Goal: Information Seeking & Learning: Get advice/opinions

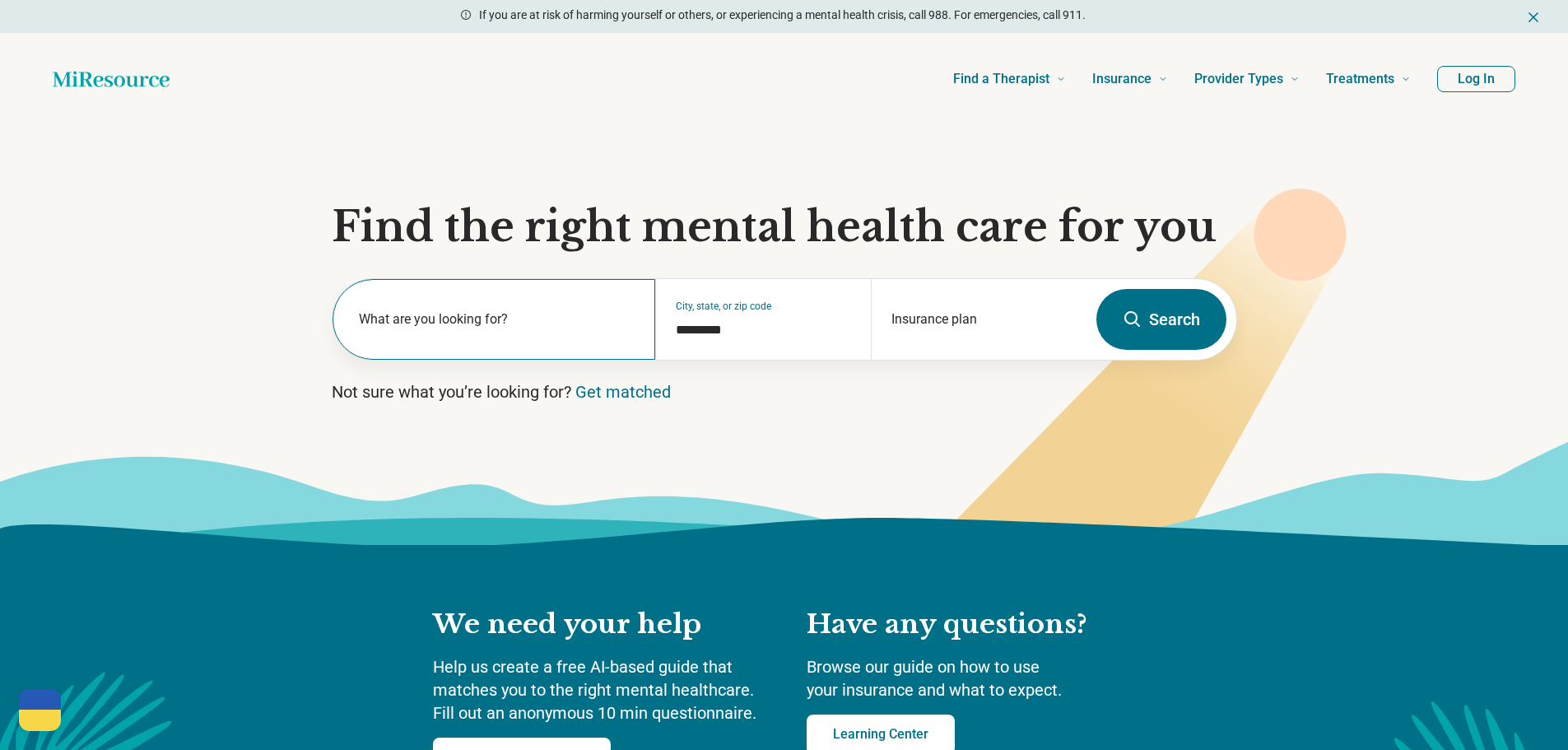
click at [517, 318] on label "What are you looking for?" at bounding box center [498, 319] width 278 height 20
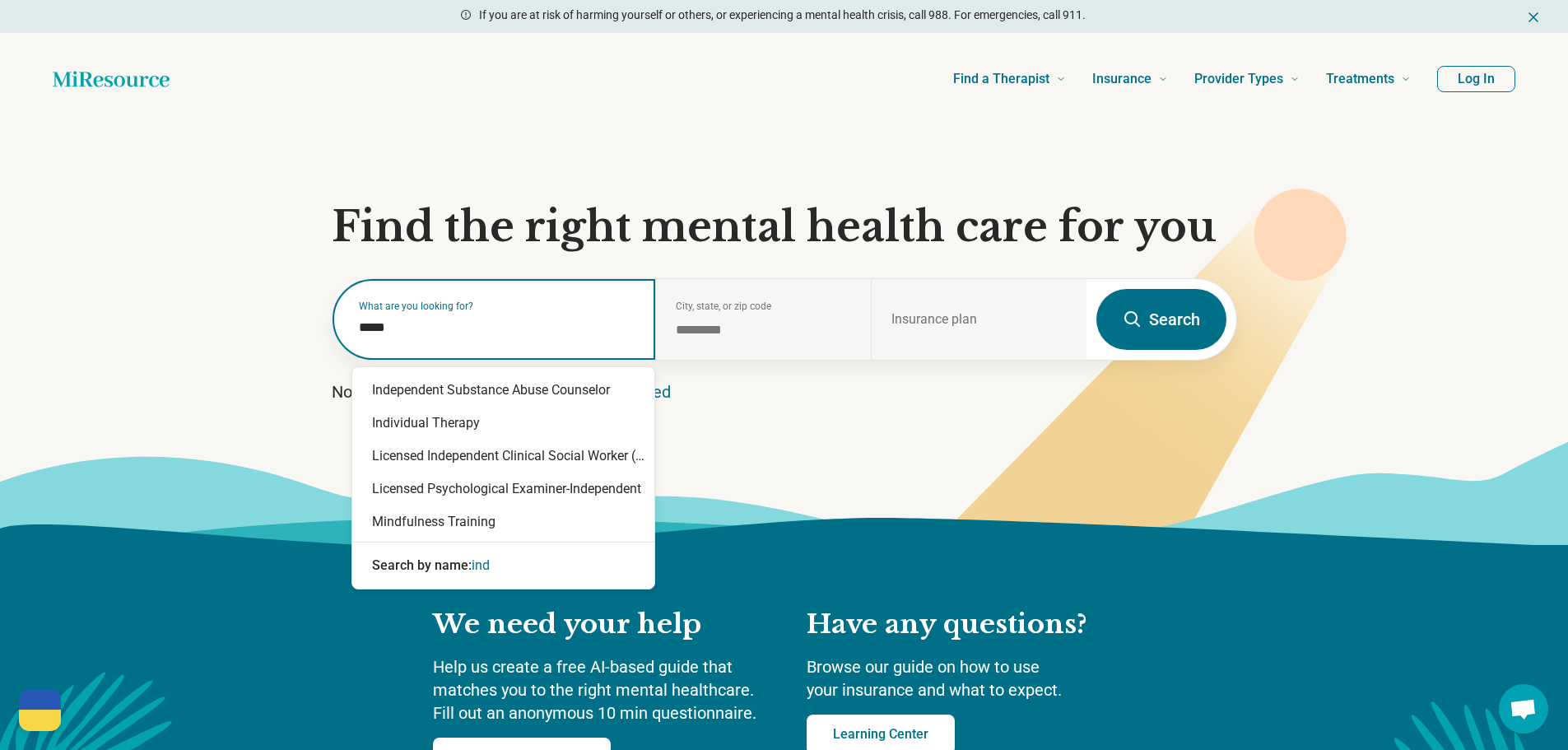
type input "******"
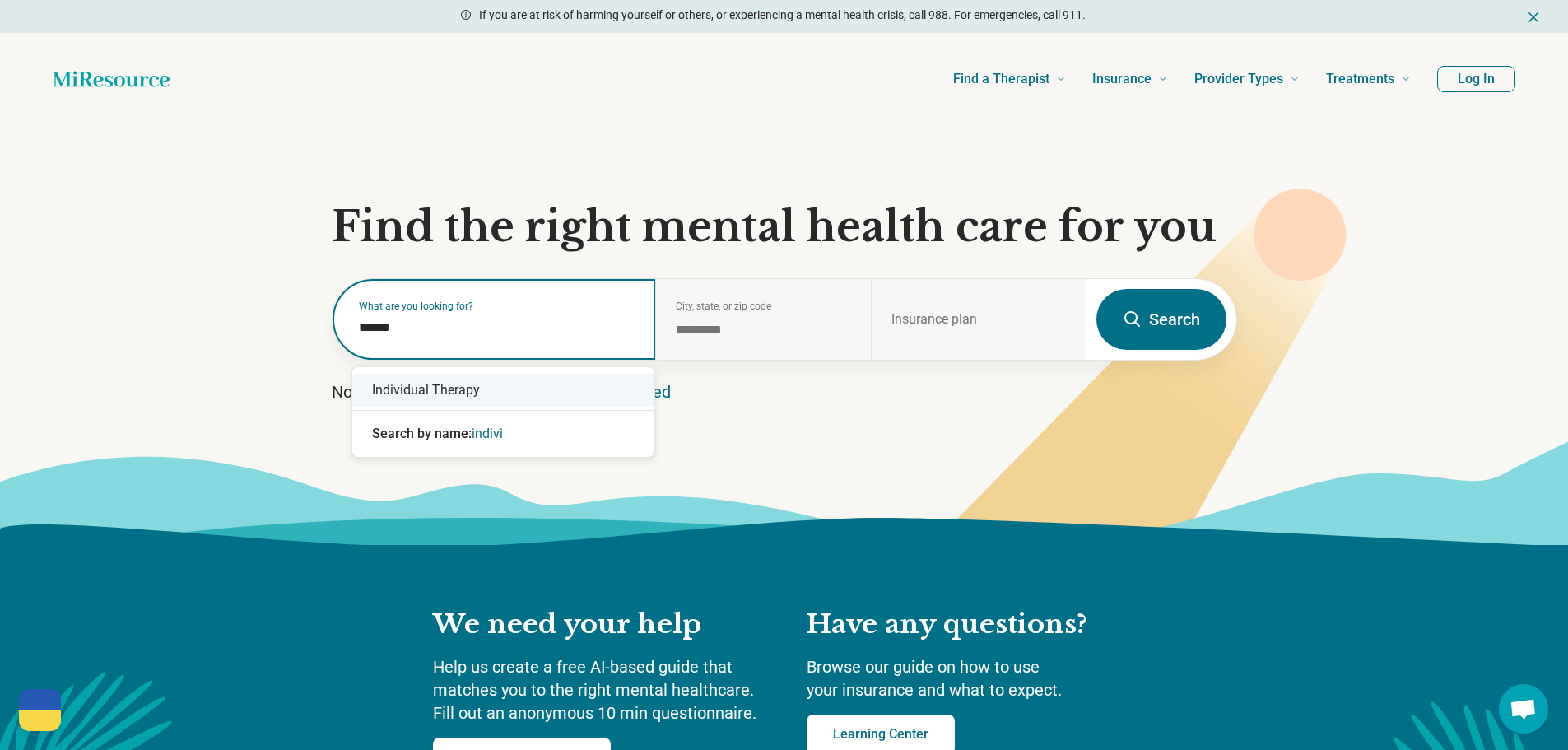
click at [508, 382] on div "Individual Therapy" at bounding box center [503, 391] width 302 height 33
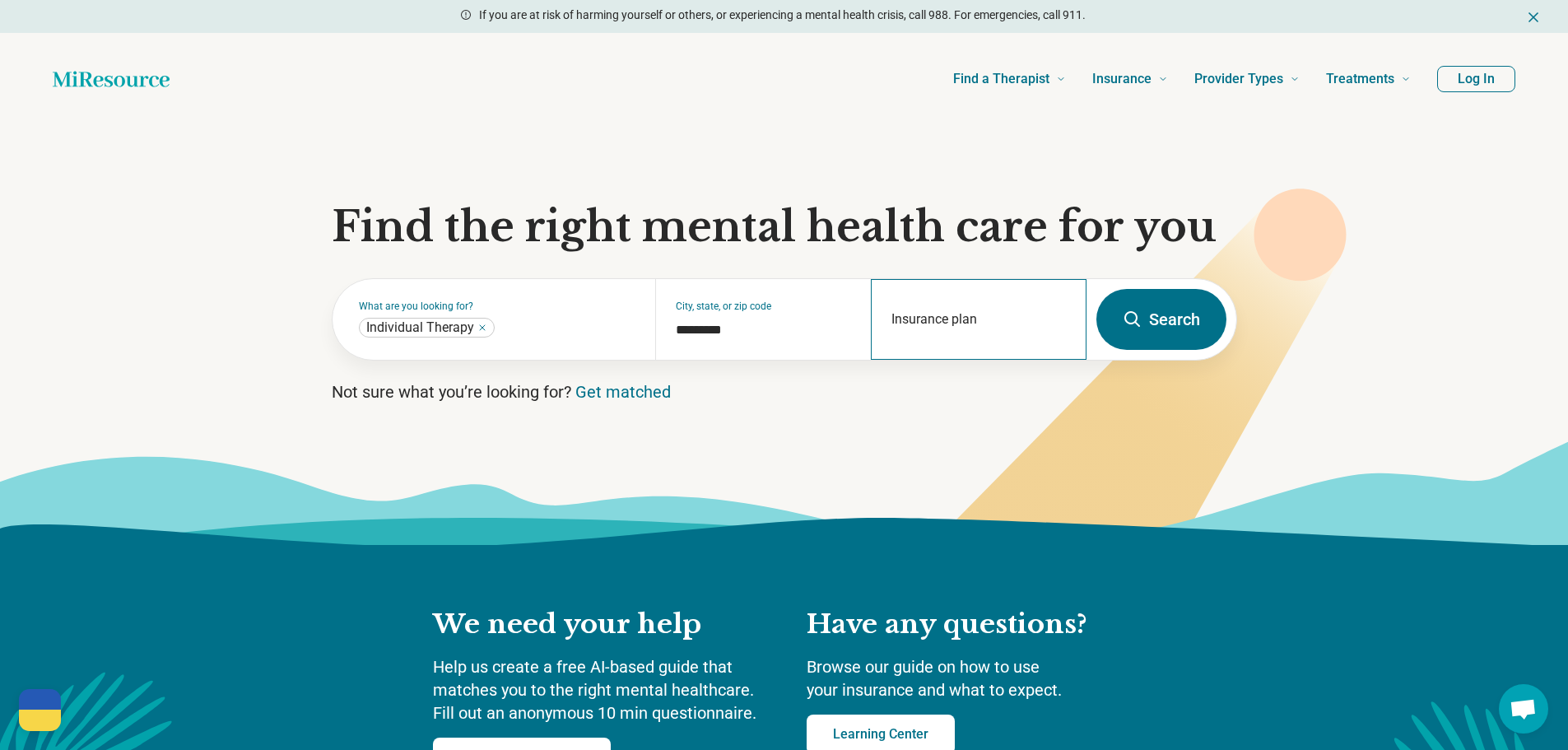
click at [1034, 312] on div "Insurance plan" at bounding box center [978, 319] width 215 height 81
type input "*"
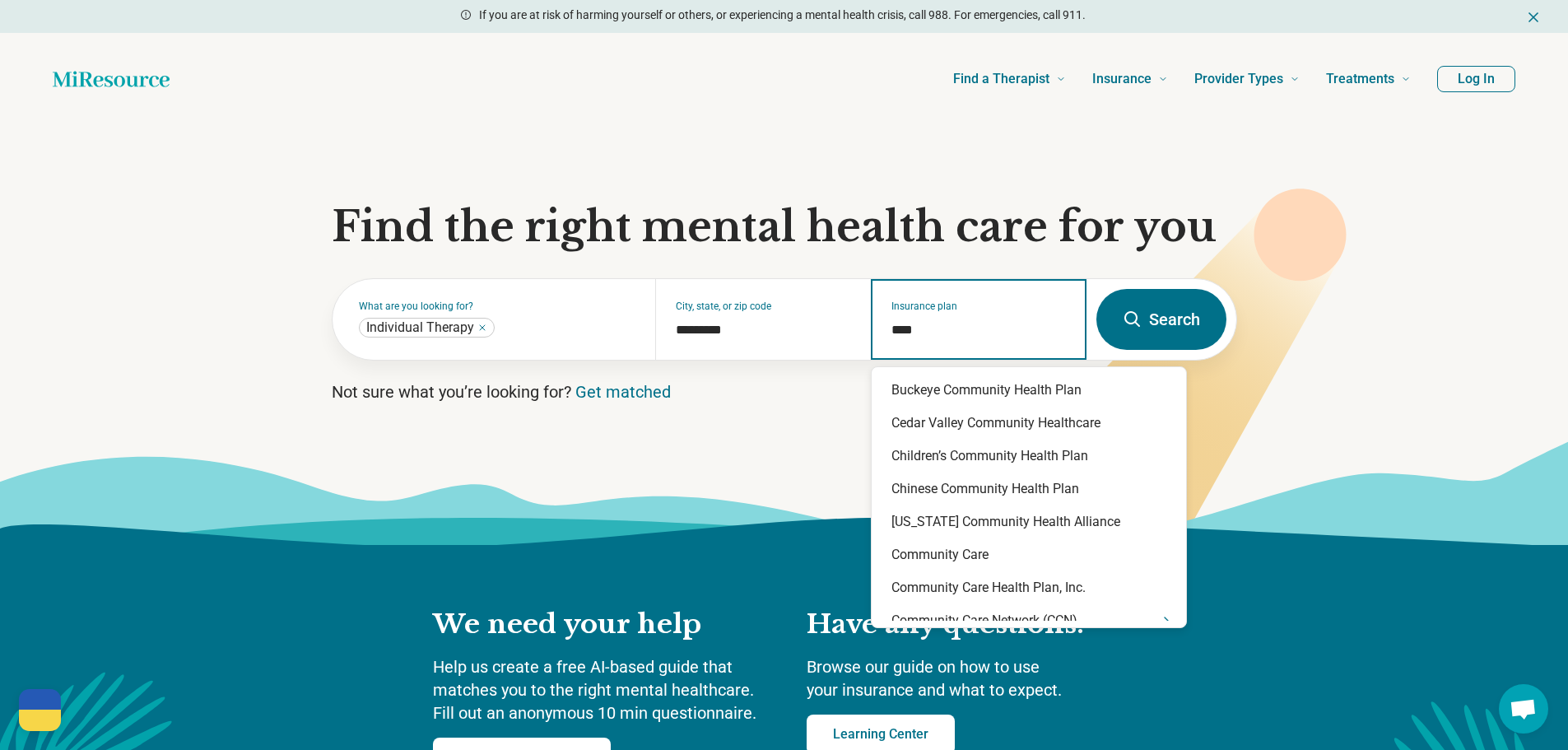
type input "*****"
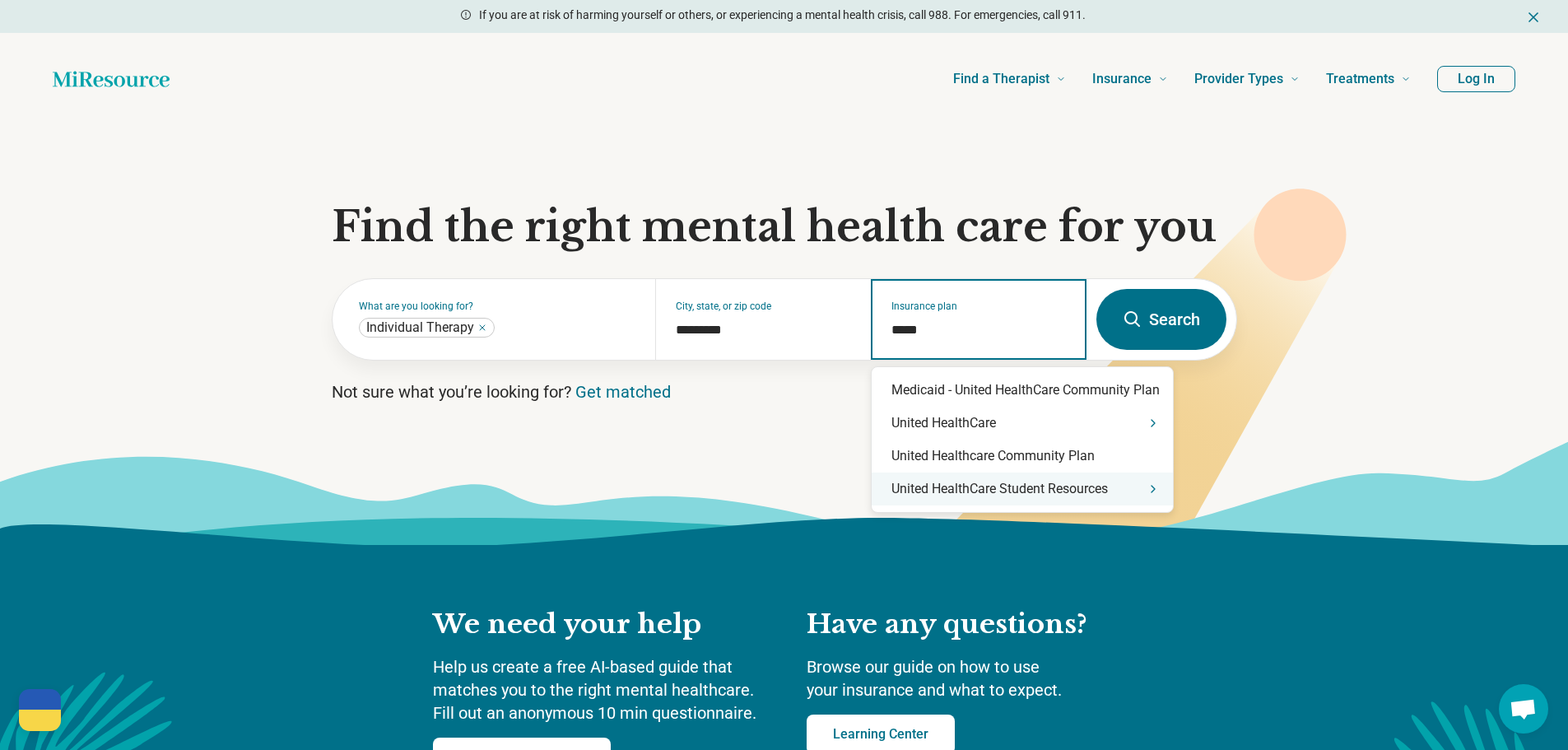
click at [1077, 487] on div "United HealthCare Student Resources" at bounding box center [1021, 489] width 301 height 33
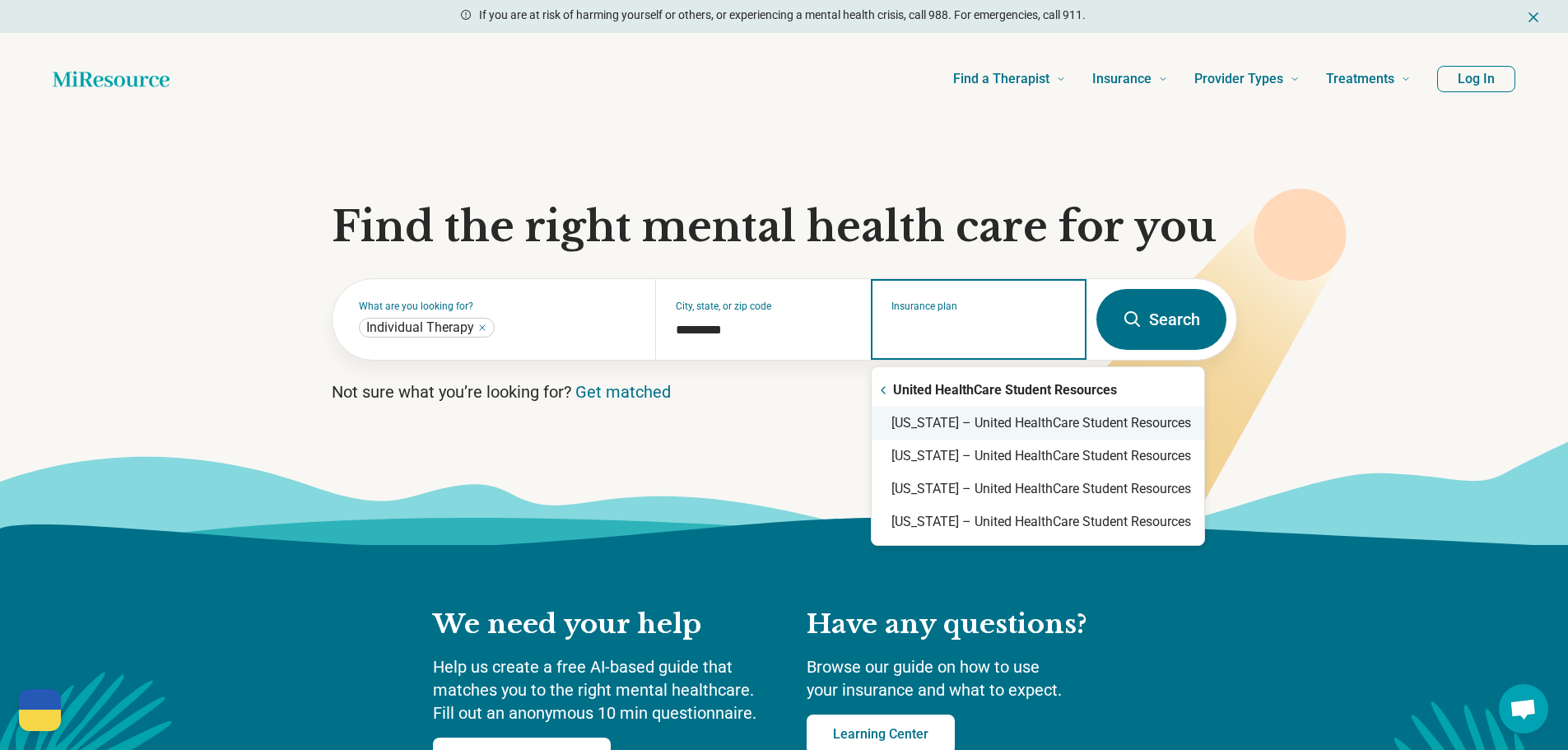
click at [1070, 430] on div "Arizona – United HealthCare Student Resources" at bounding box center [1037, 424] width 332 height 33
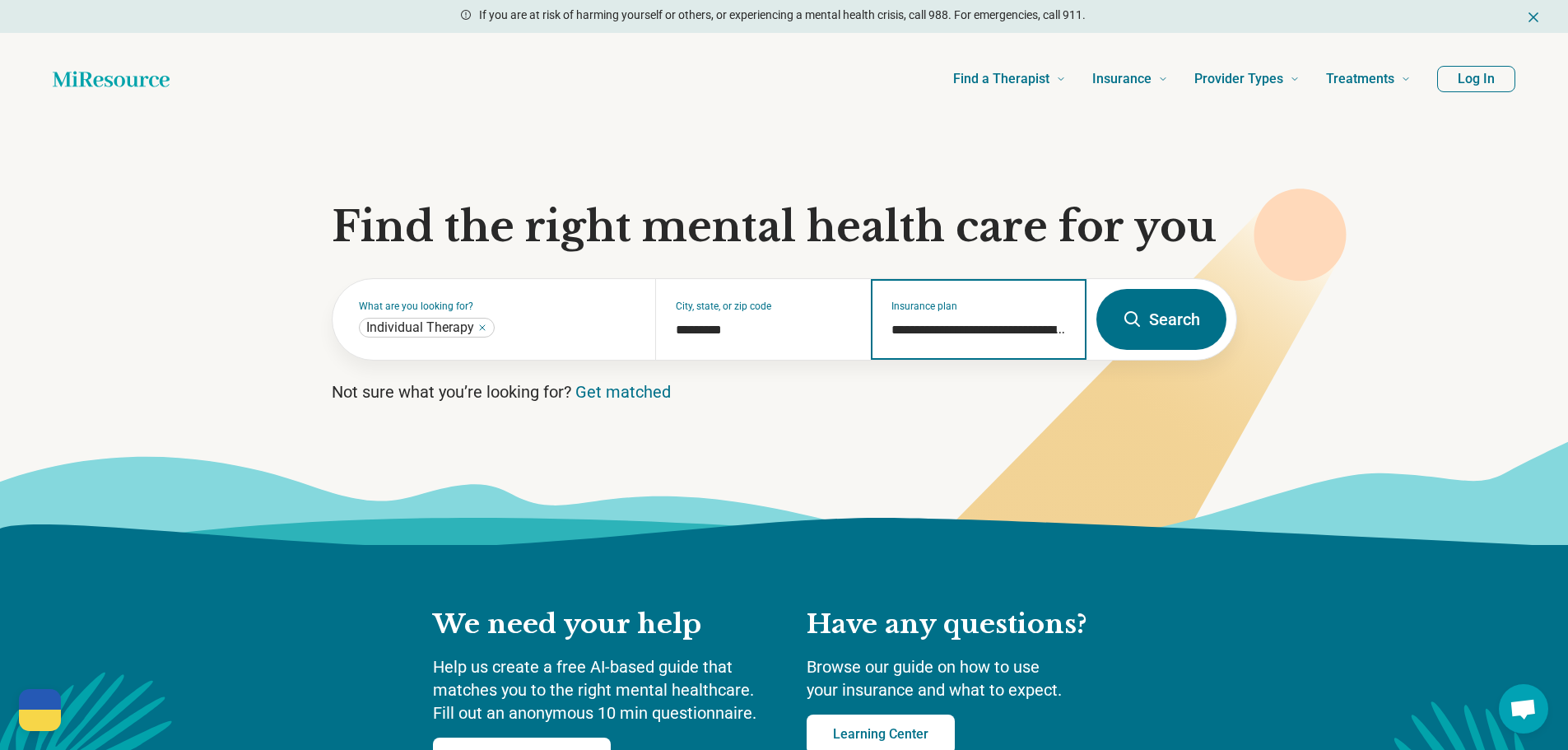
type input "**********"
click at [1138, 321] on icon at bounding box center [1132, 319] width 20 height 20
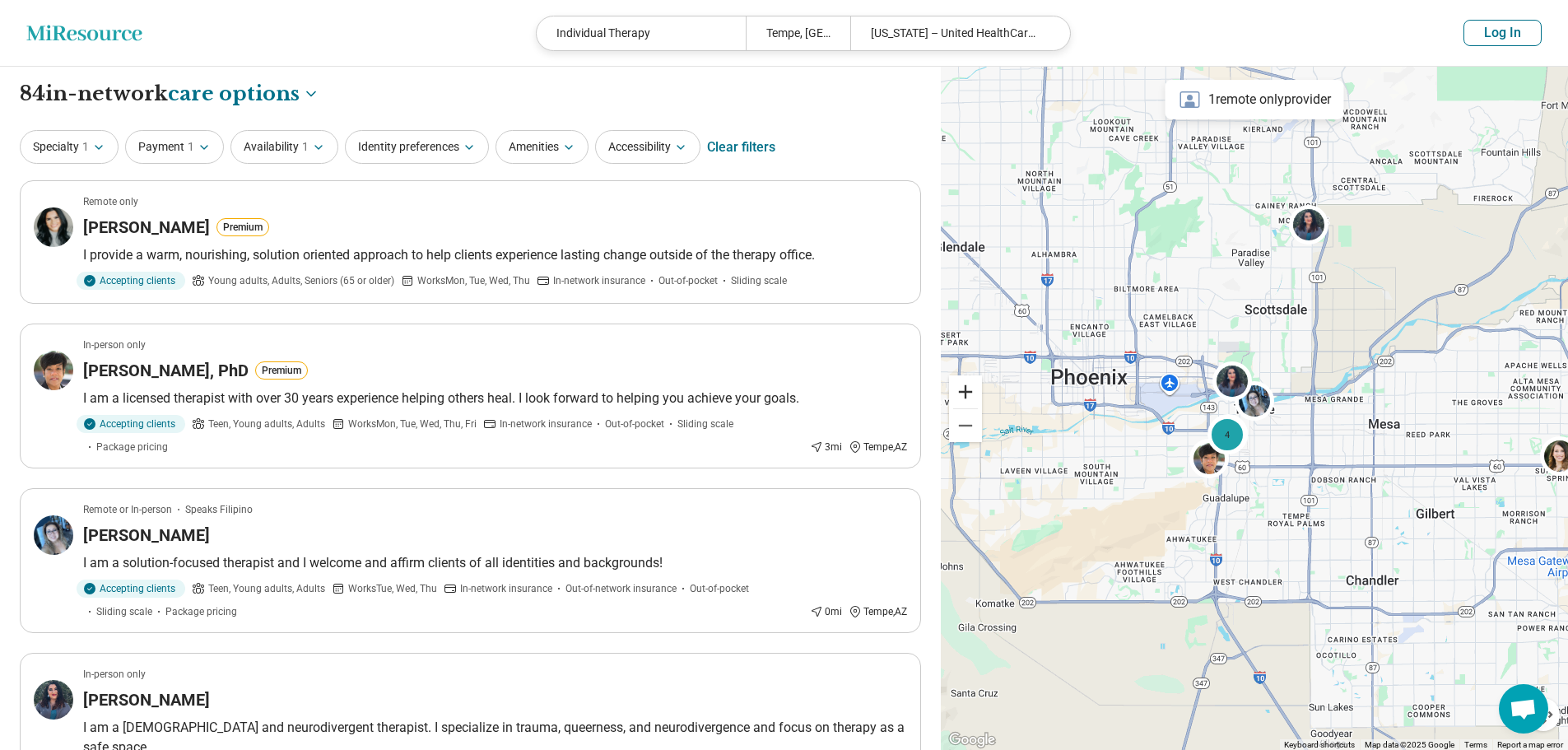
click at [972, 400] on button "Zoom in" at bounding box center [966, 392] width 33 height 33
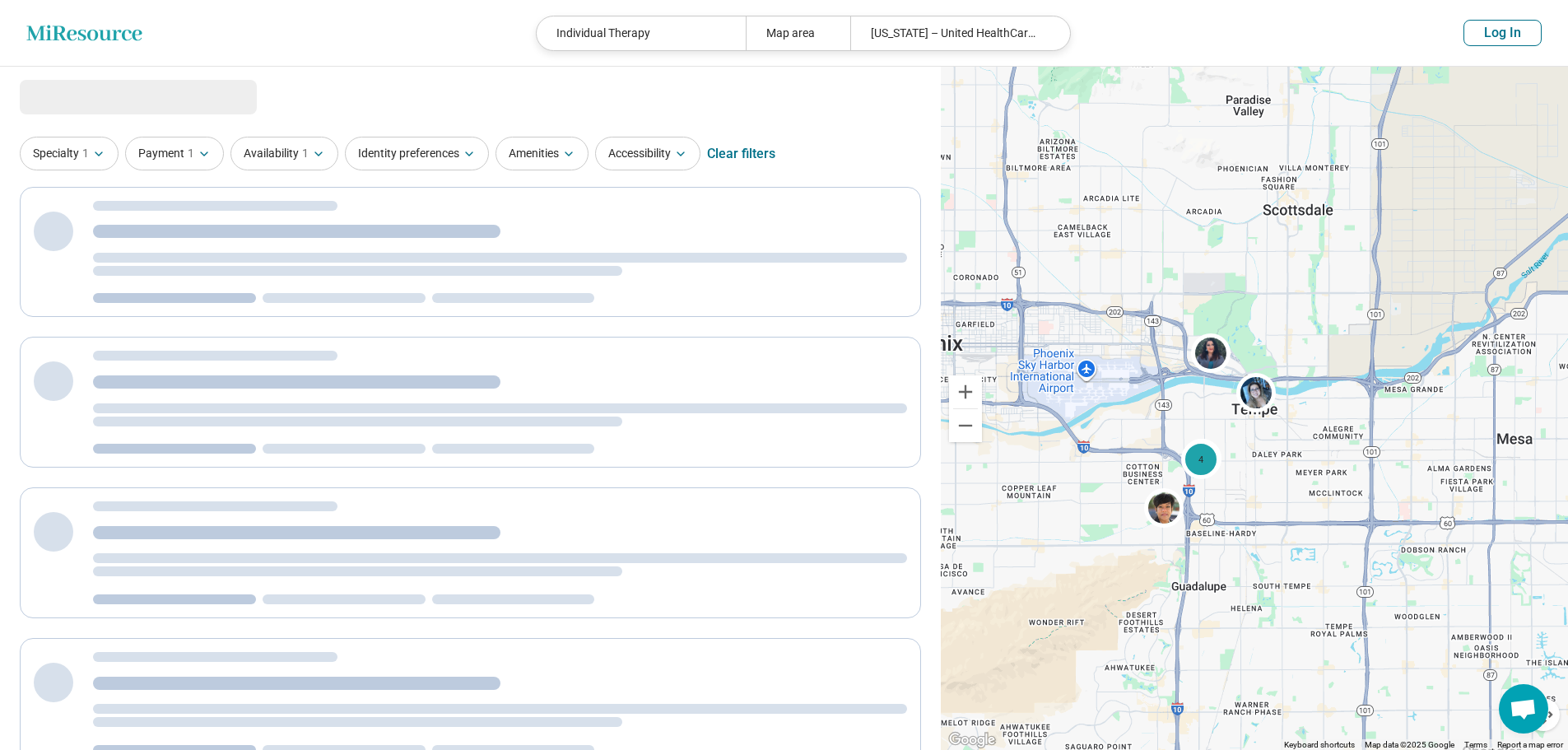
click at [972, 400] on button "Zoom in" at bounding box center [966, 392] width 33 height 33
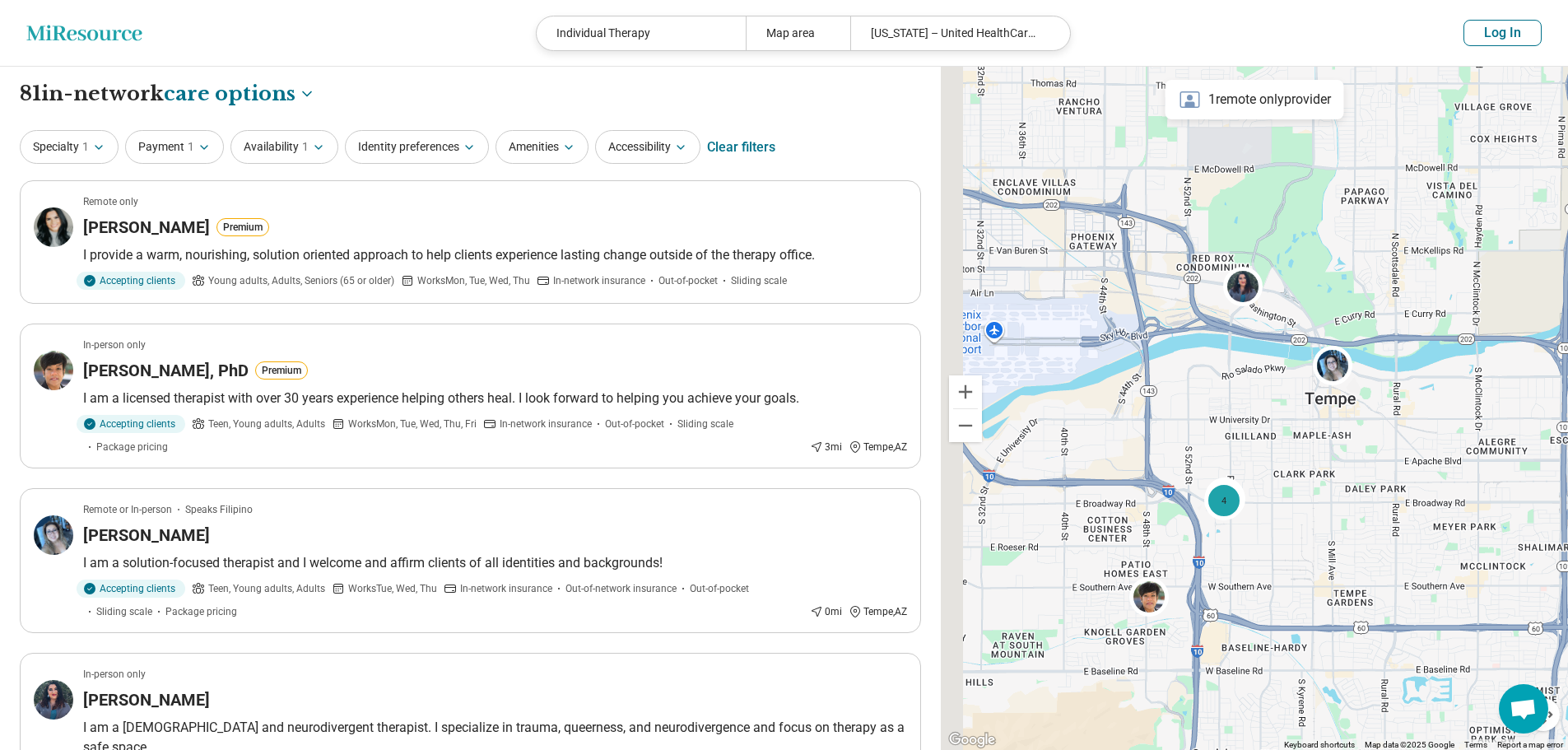
drag, startPoint x: 1174, startPoint y: 418, endPoint x: 1261, endPoint y: 405, distance: 88.0
click at [1261, 405] on div "4" at bounding box center [1254, 409] width 627 height 684
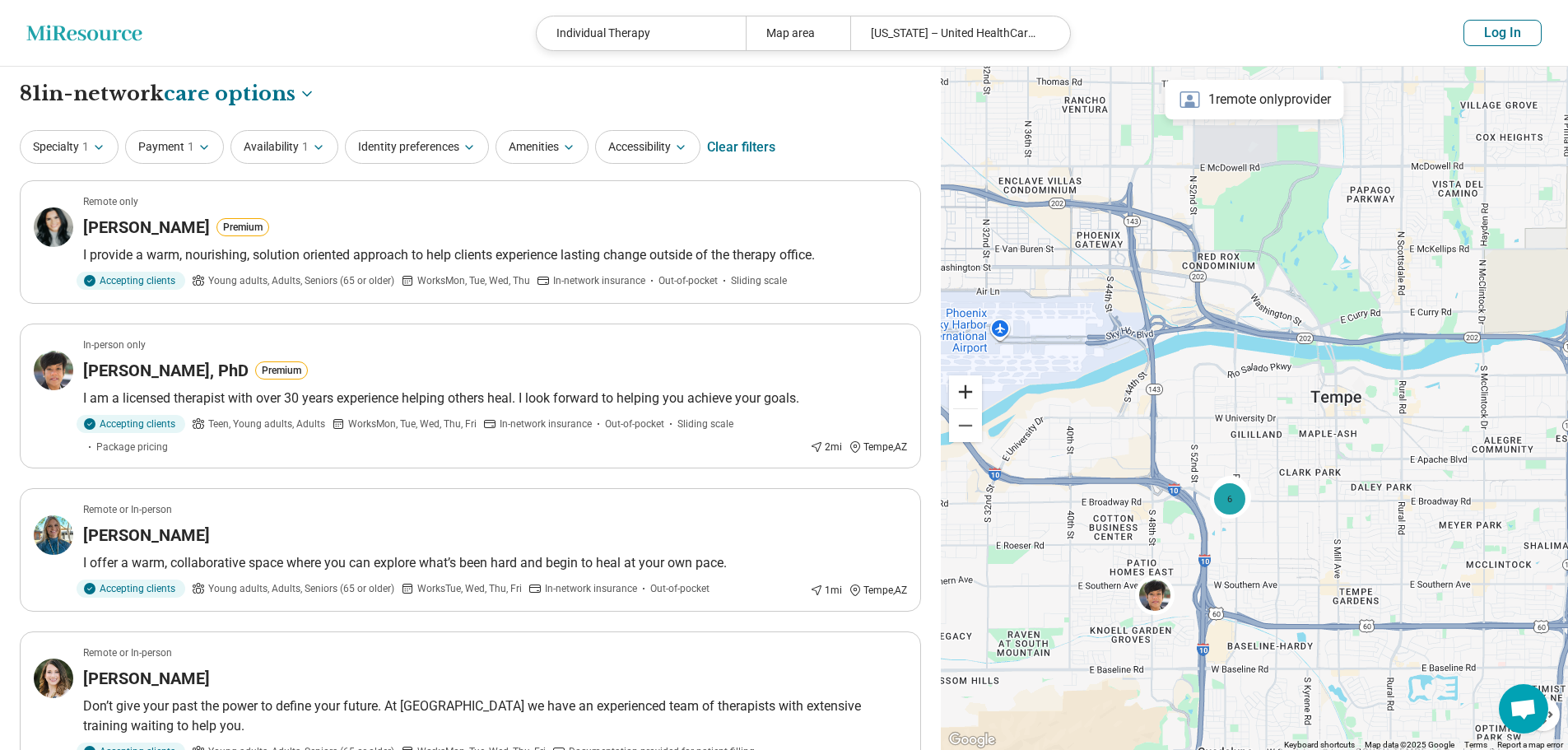
click at [969, 395] on button "Zoom in" at bounding box center [966, 392] width 33 height 33
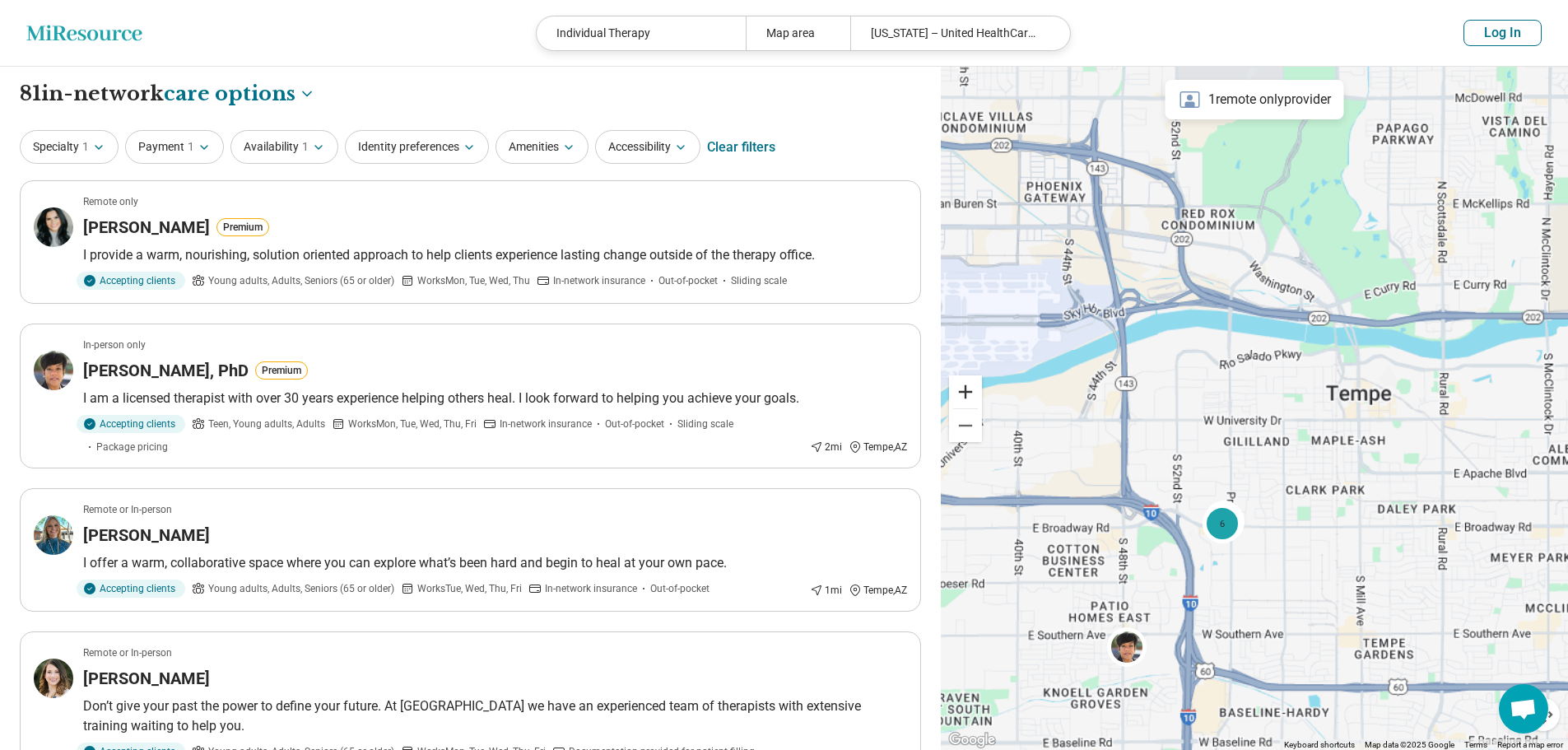
click at [969, 395] on button "Zoom in" at bounding box center [966, 392] width 33 height 33
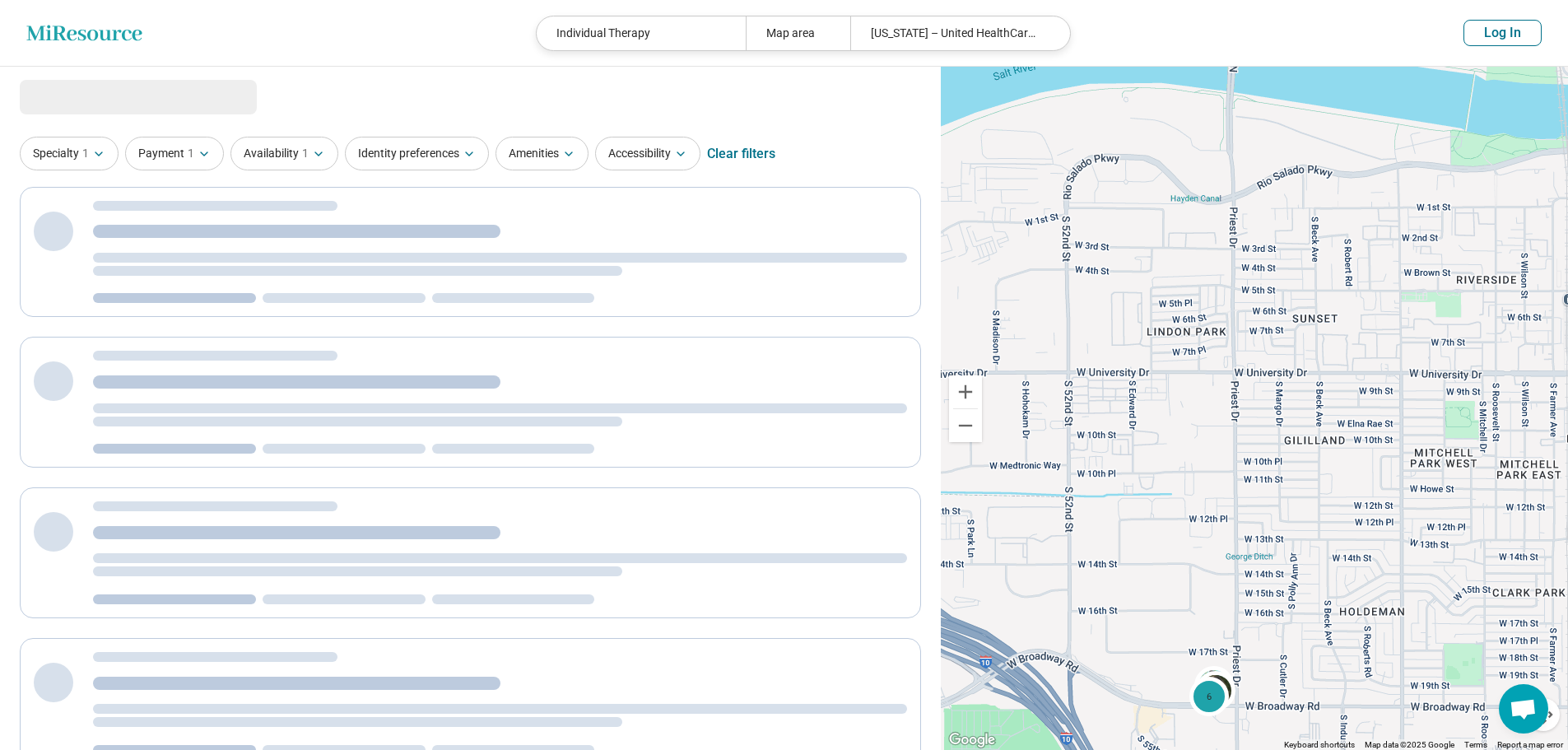
drag, startPoint x: 1223, startPoint y: 526, endPoint x: 1273, endPoint y: 392, distance: 143.0
click at [1274, 401] on div "6" at bounding box center [1254, 409] width 627 height 684
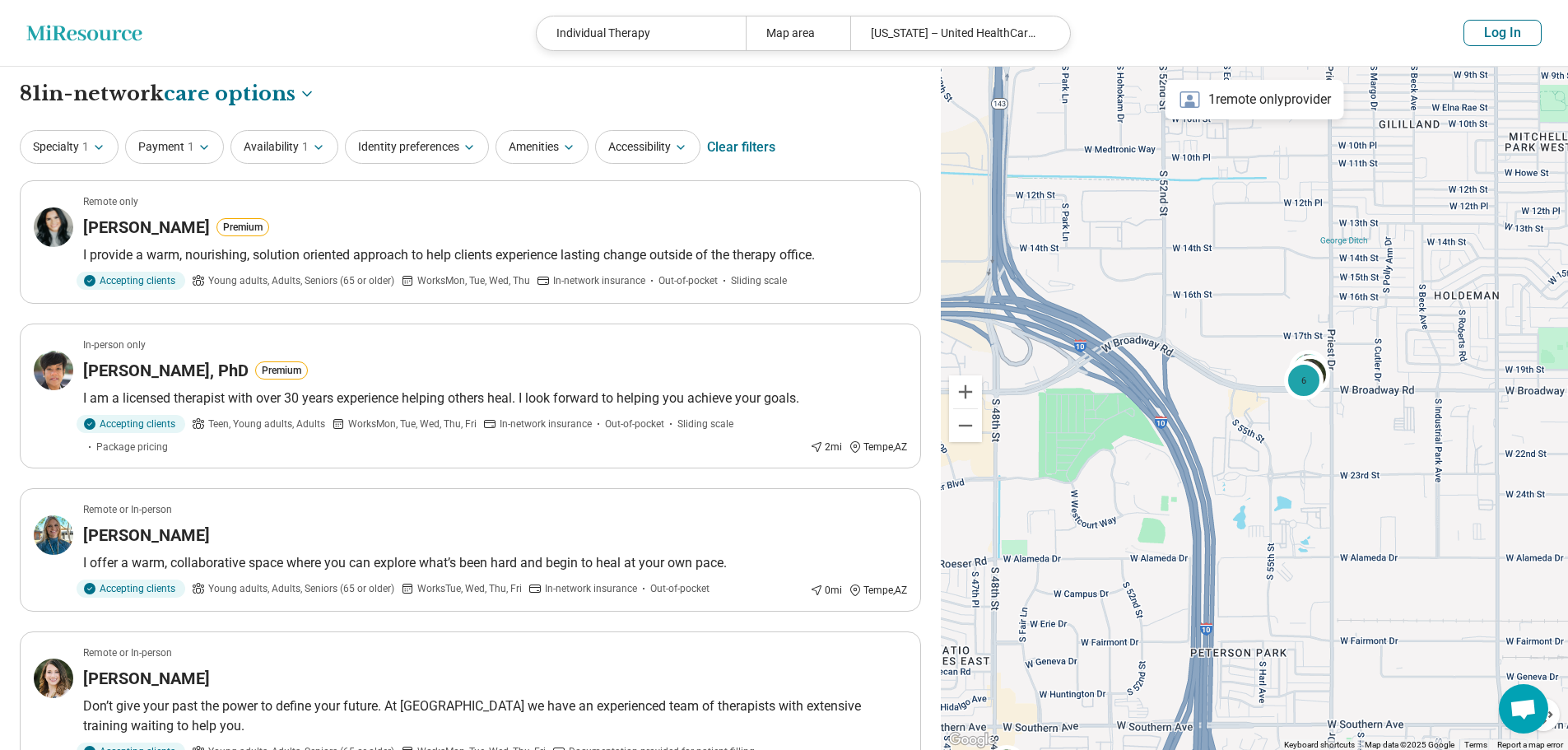
drag, startPoint x: 1284, startPoint y: 517, endPoint x: 1390, endPoint y: 264, distance: 274.3
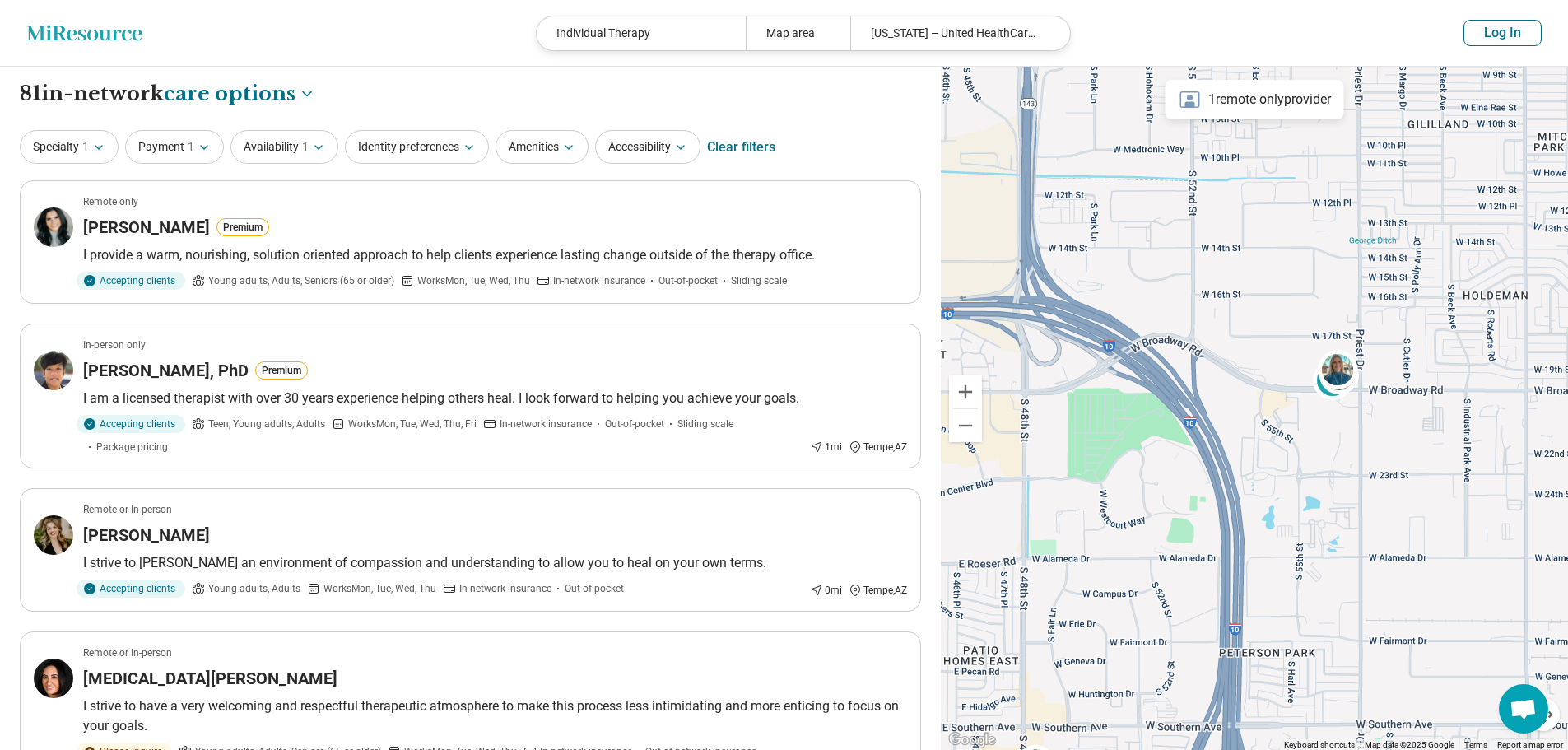
drag, startPoint x: 1322, startPoint y: 523, endPoint x: 1361, endPoint y: 523, distance: 39.0
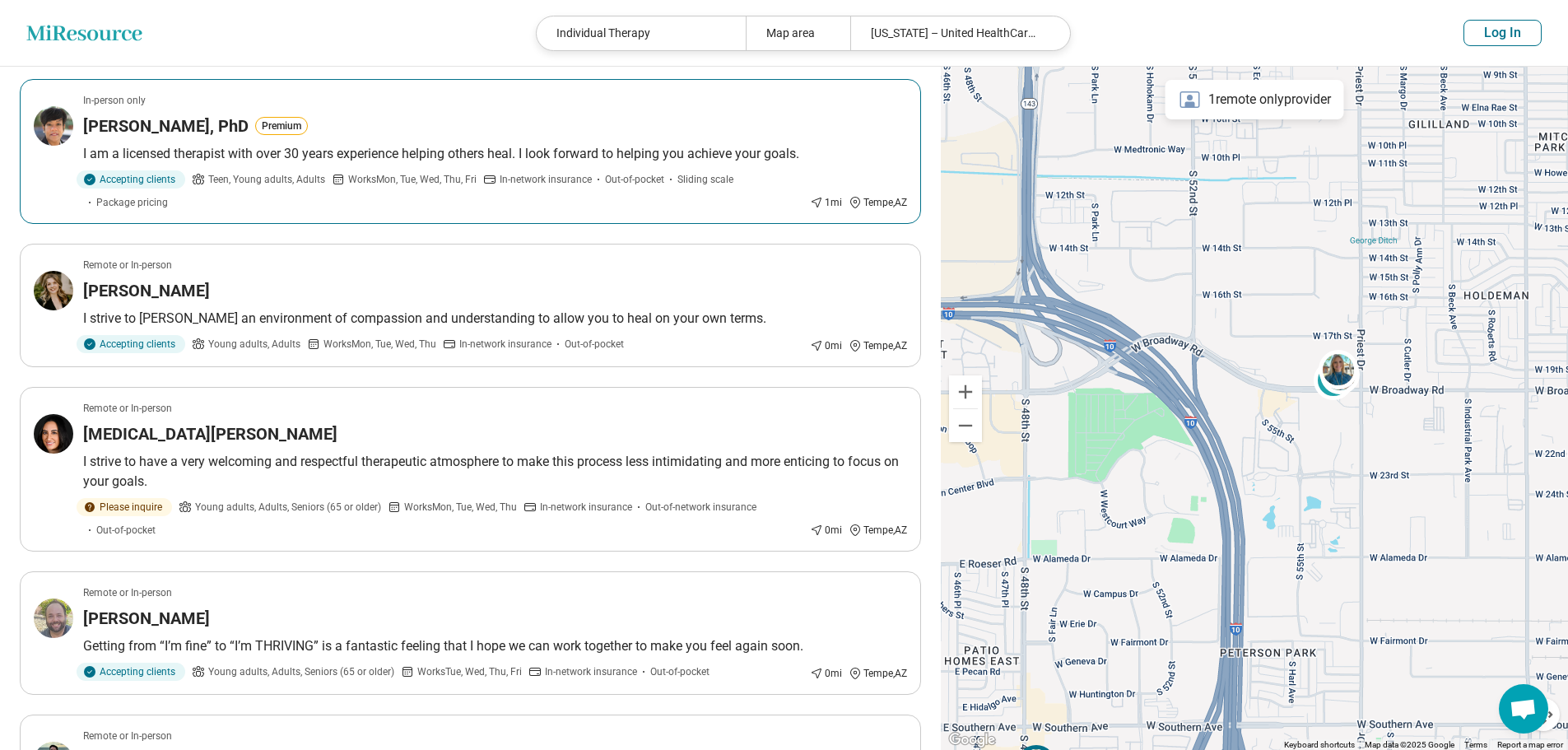
scroll to position [247, 0]
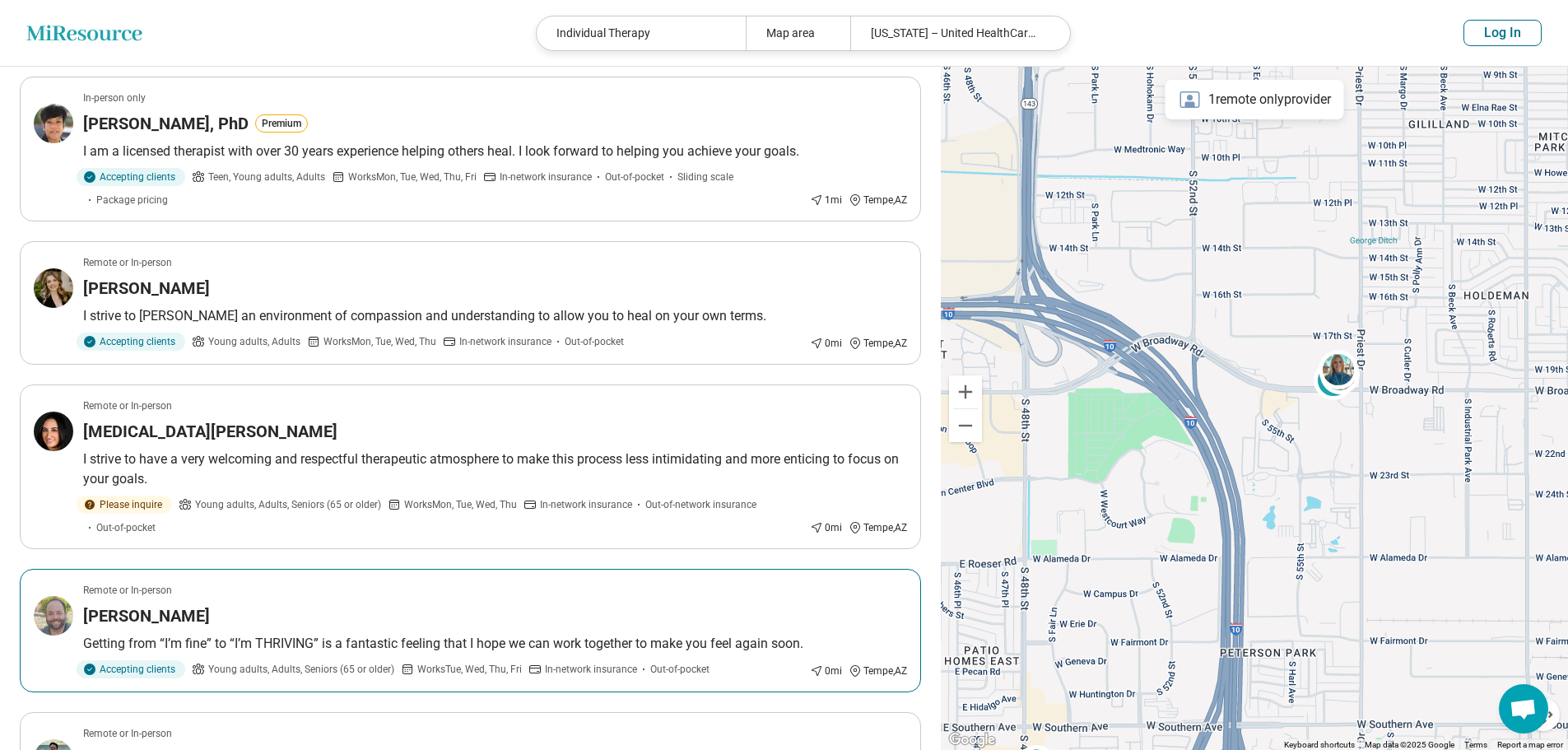
click at [528, 609] on div "Fernando Rodriguez" at bounding box center [495, 615] width 823 height 23
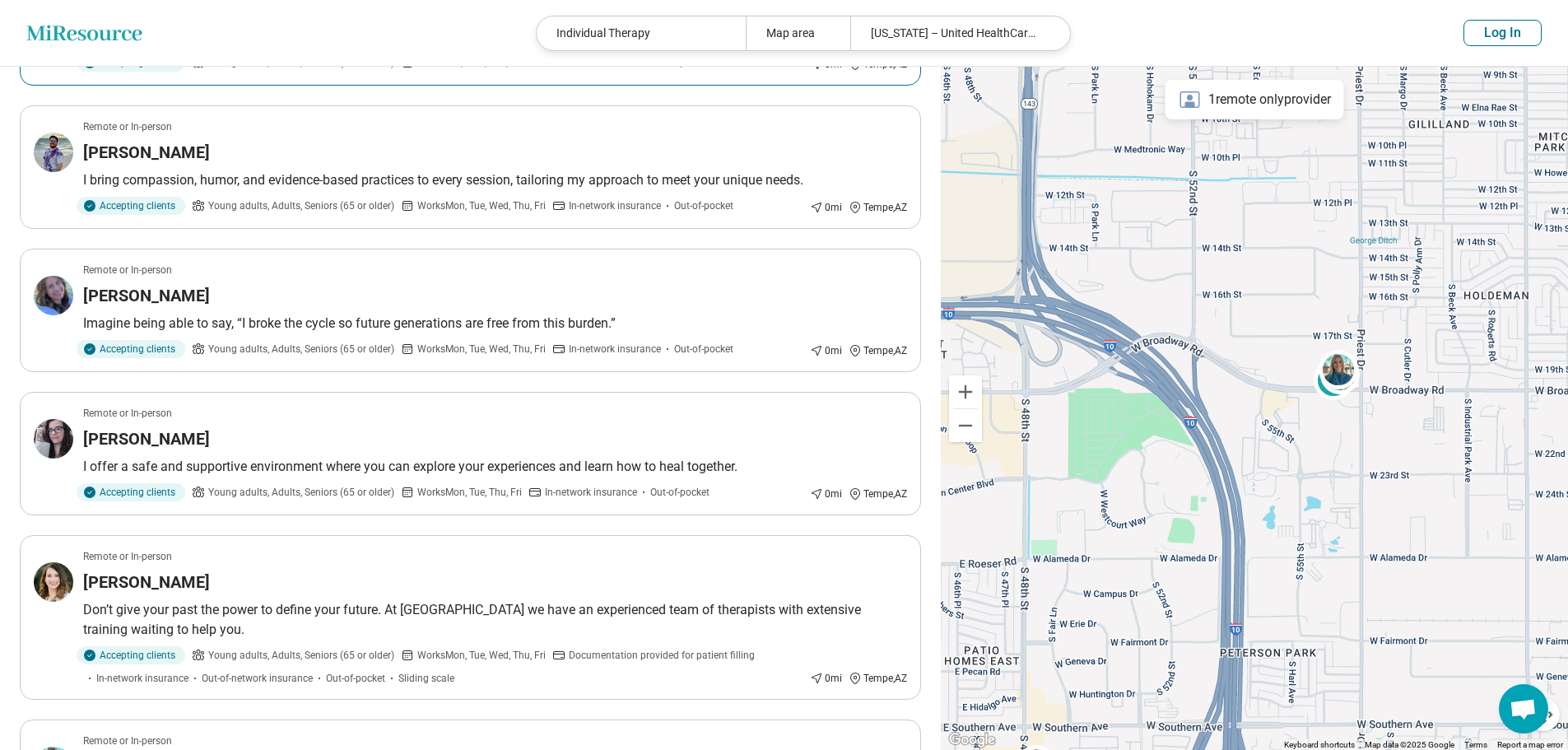
scroll to position [1153, 0]
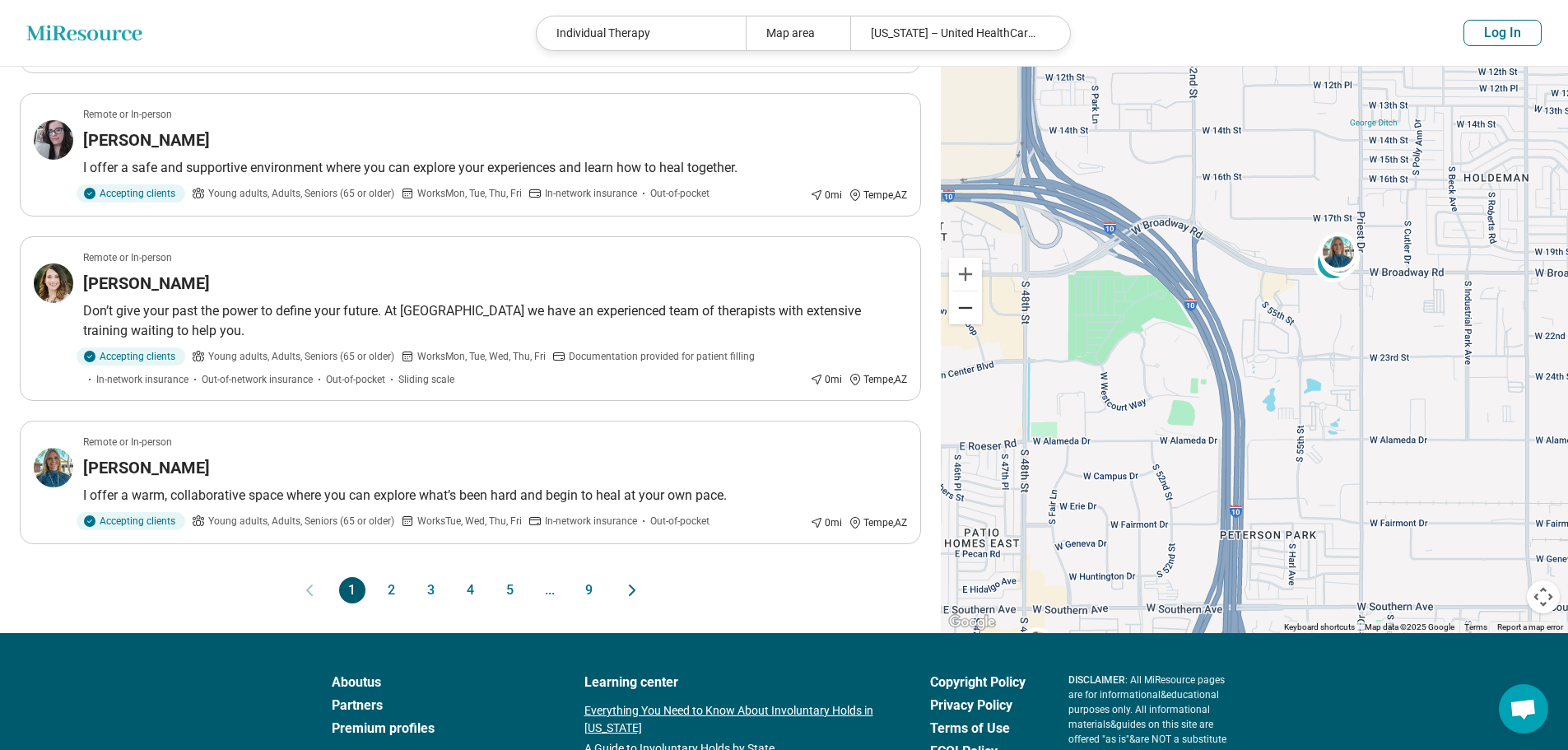
click at [969, 313] on button "Zoom out" at bounding box center [966, 308] width 33 height 33
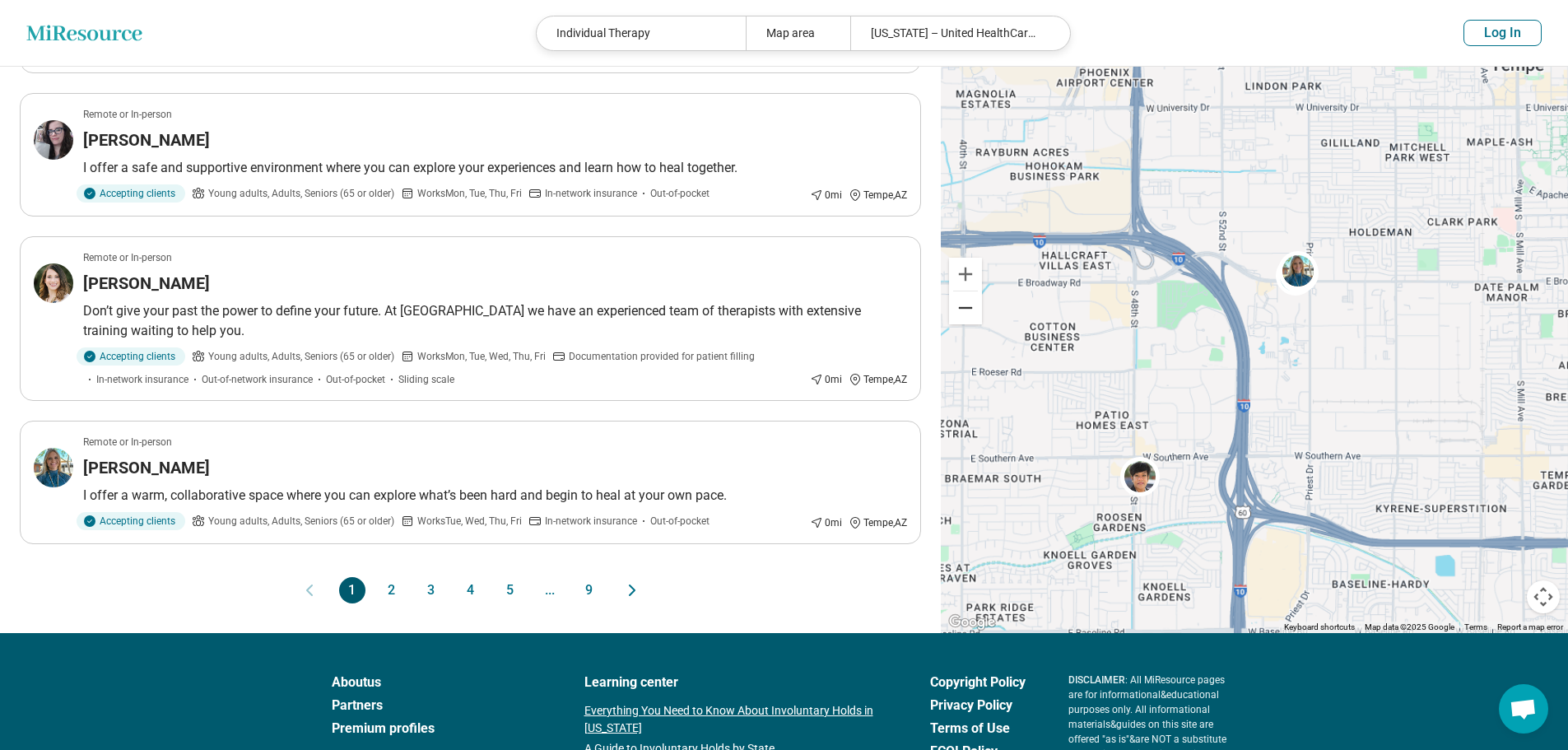
scroll to position [598, 0]
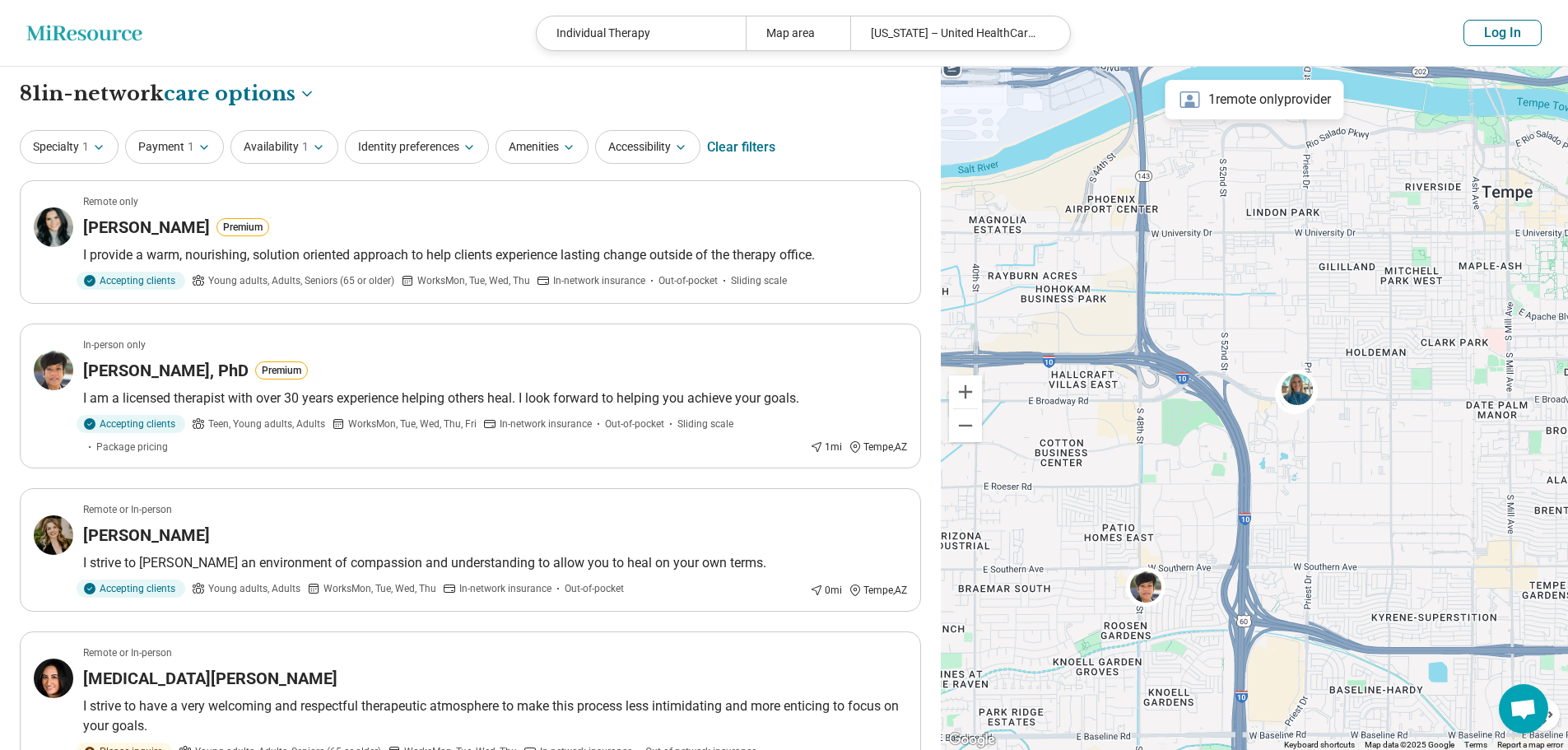
click at [1250, 102] on div "1 remote only provider" at bounding box center [1255, 100] width 179 height 40
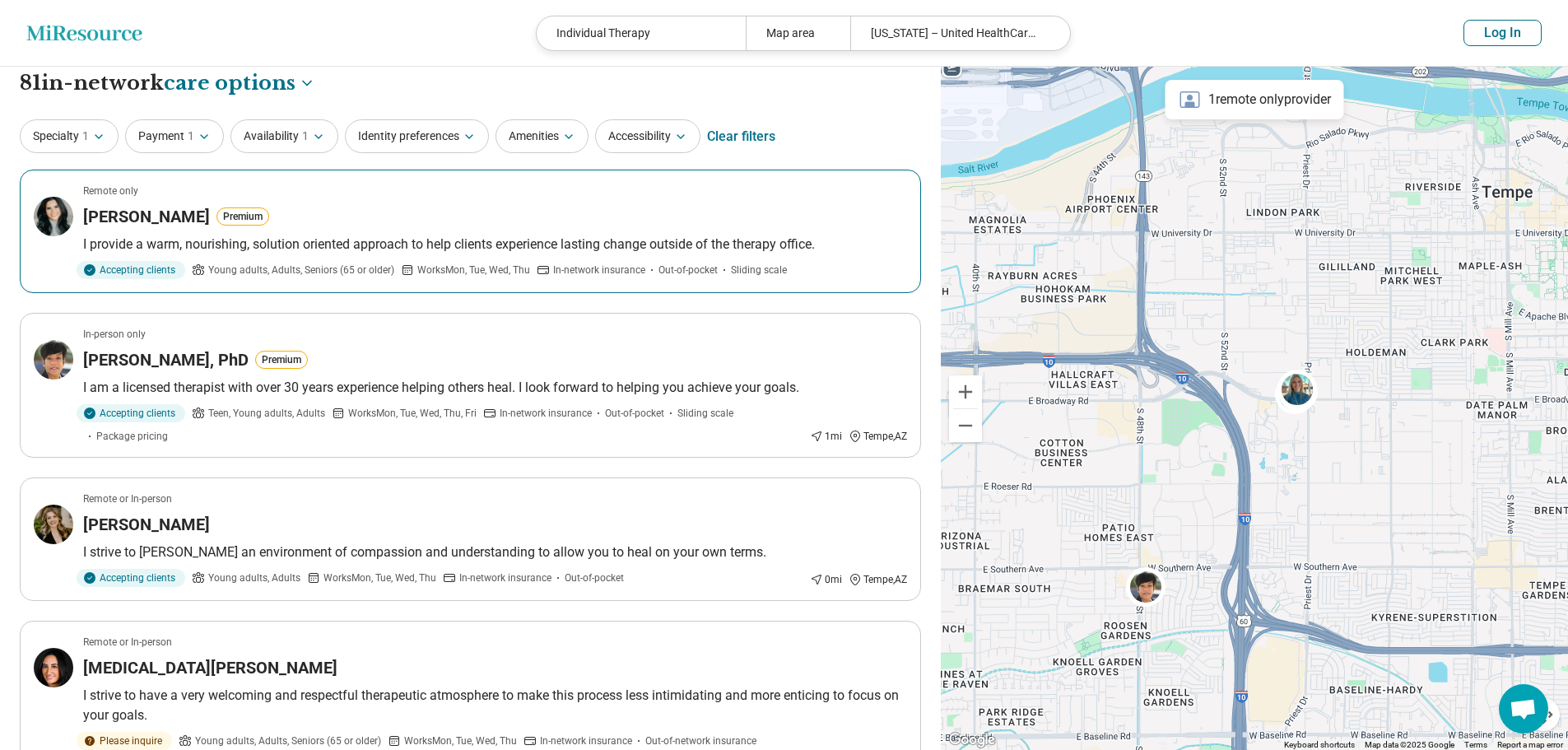
scroll to position [82, 0]
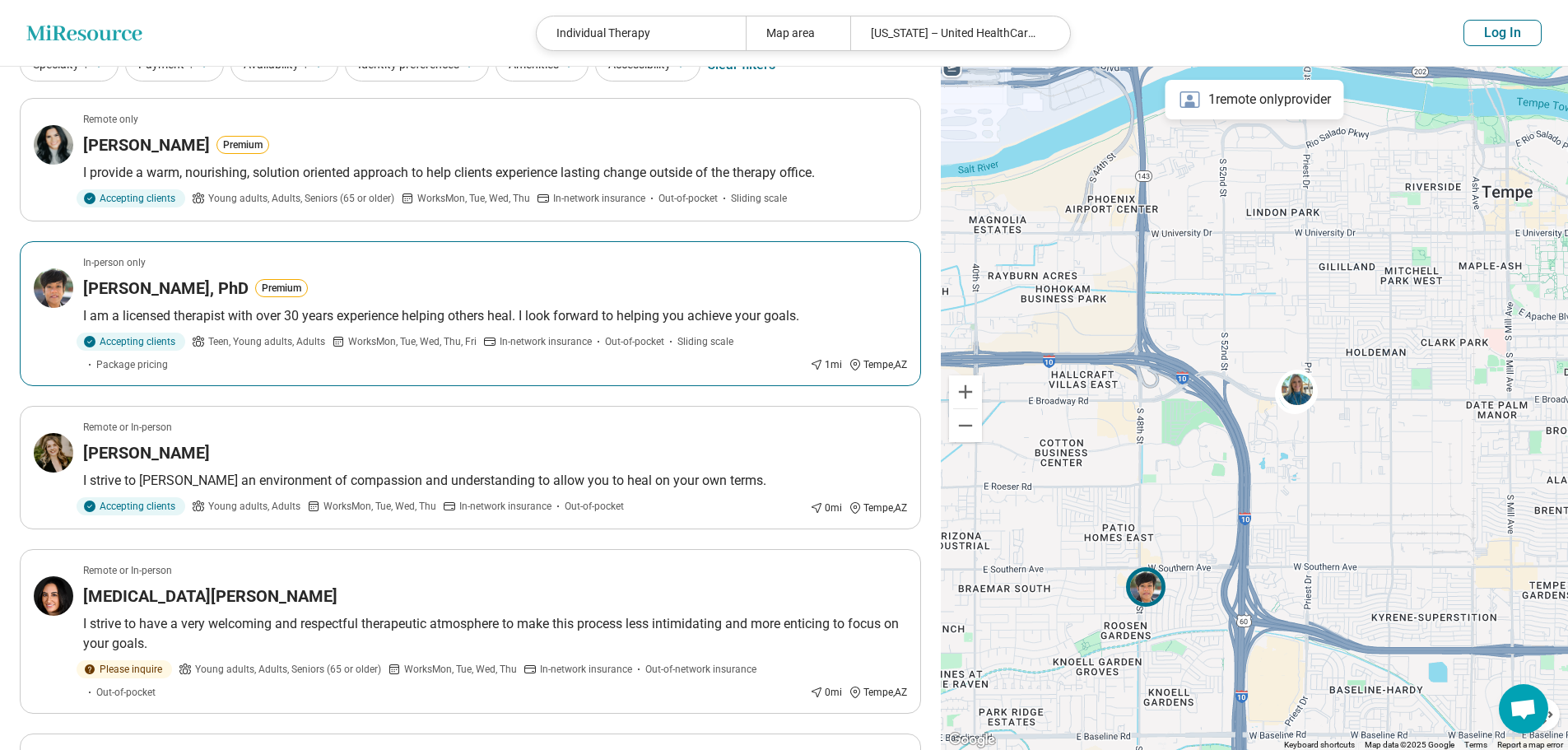
click at [738, 284] on div "Karen Morrow, PhD Premium" at bounding box center [495, 288] width 823 height 23
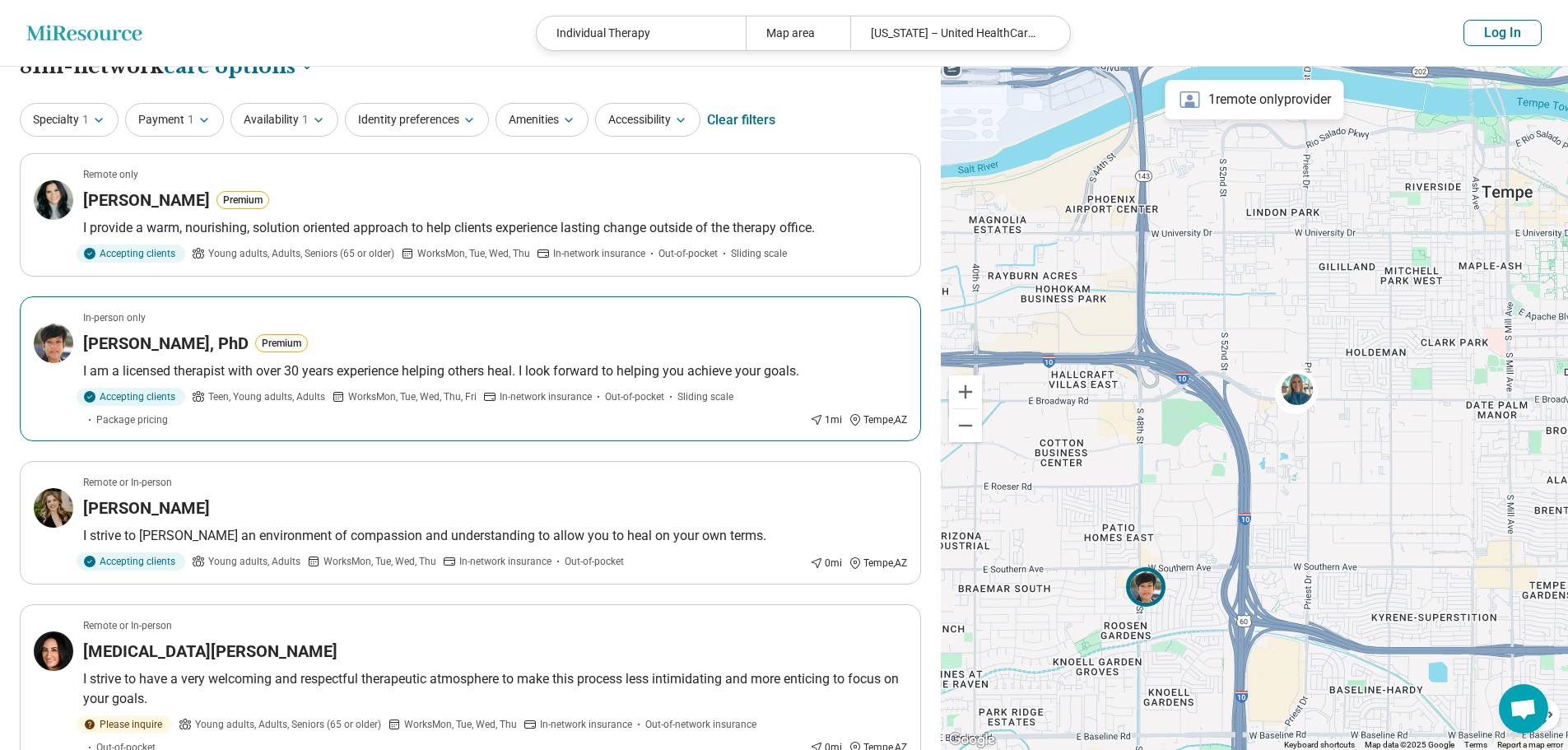
scroll to position [0, 0]
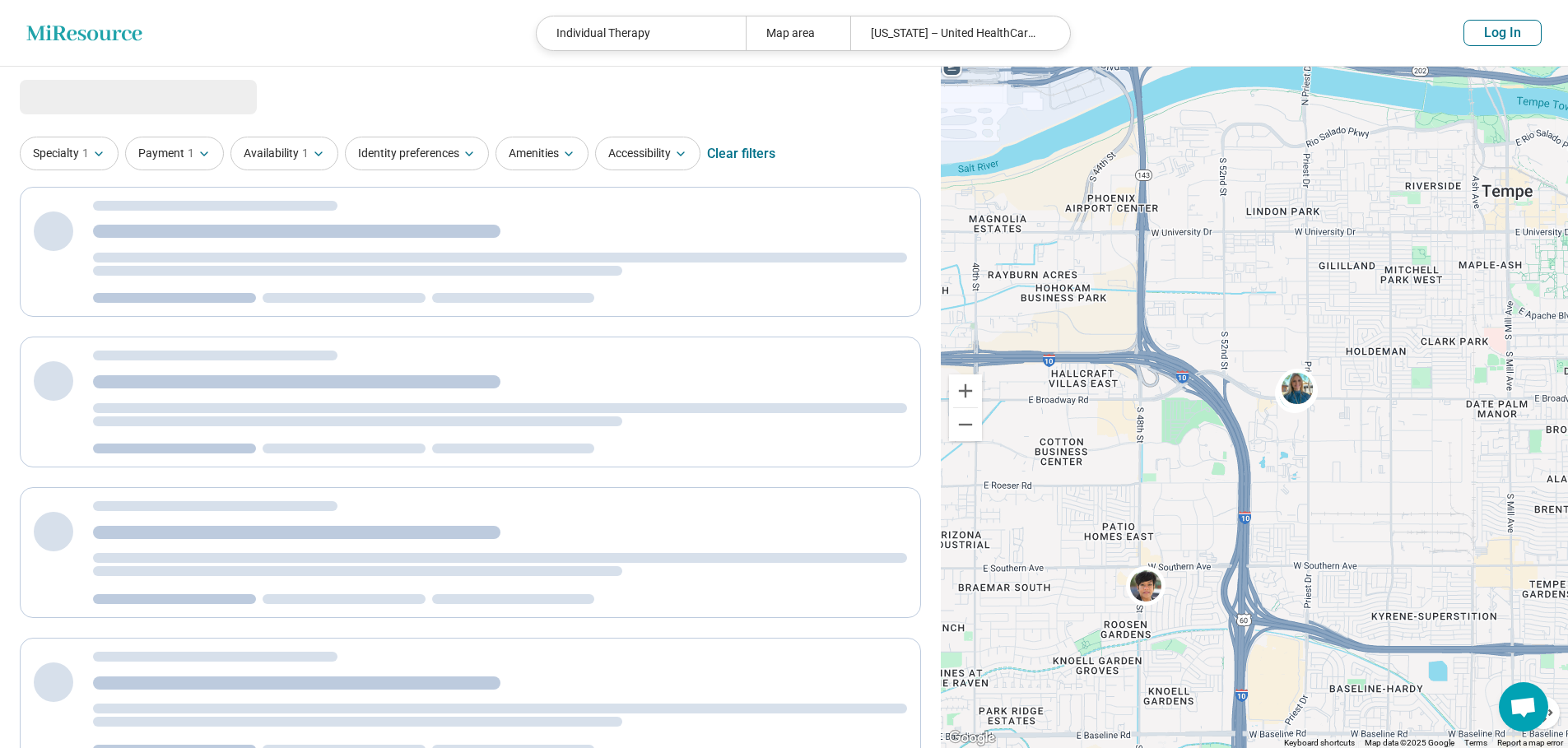
select select "***"
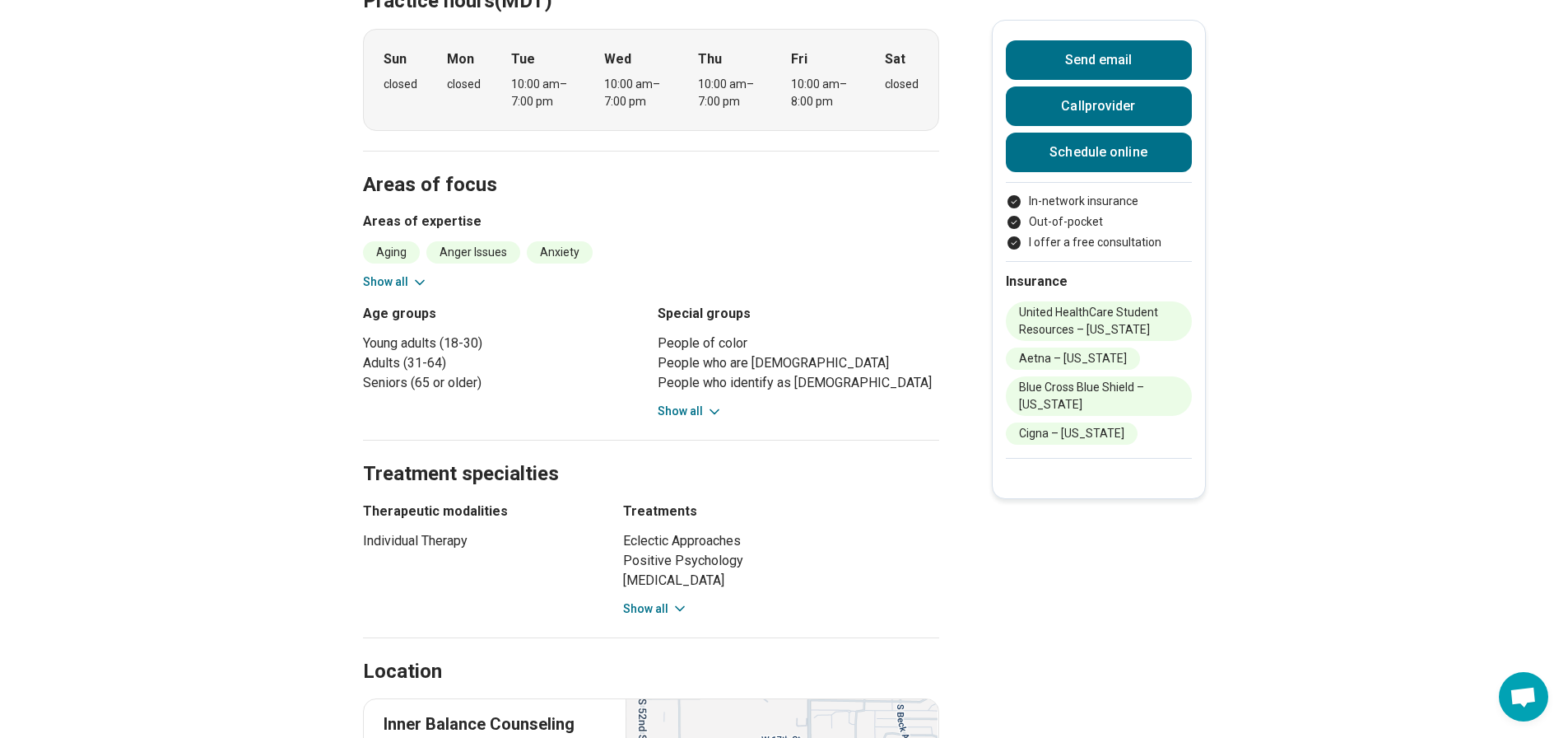
scroll to position [577, 0]
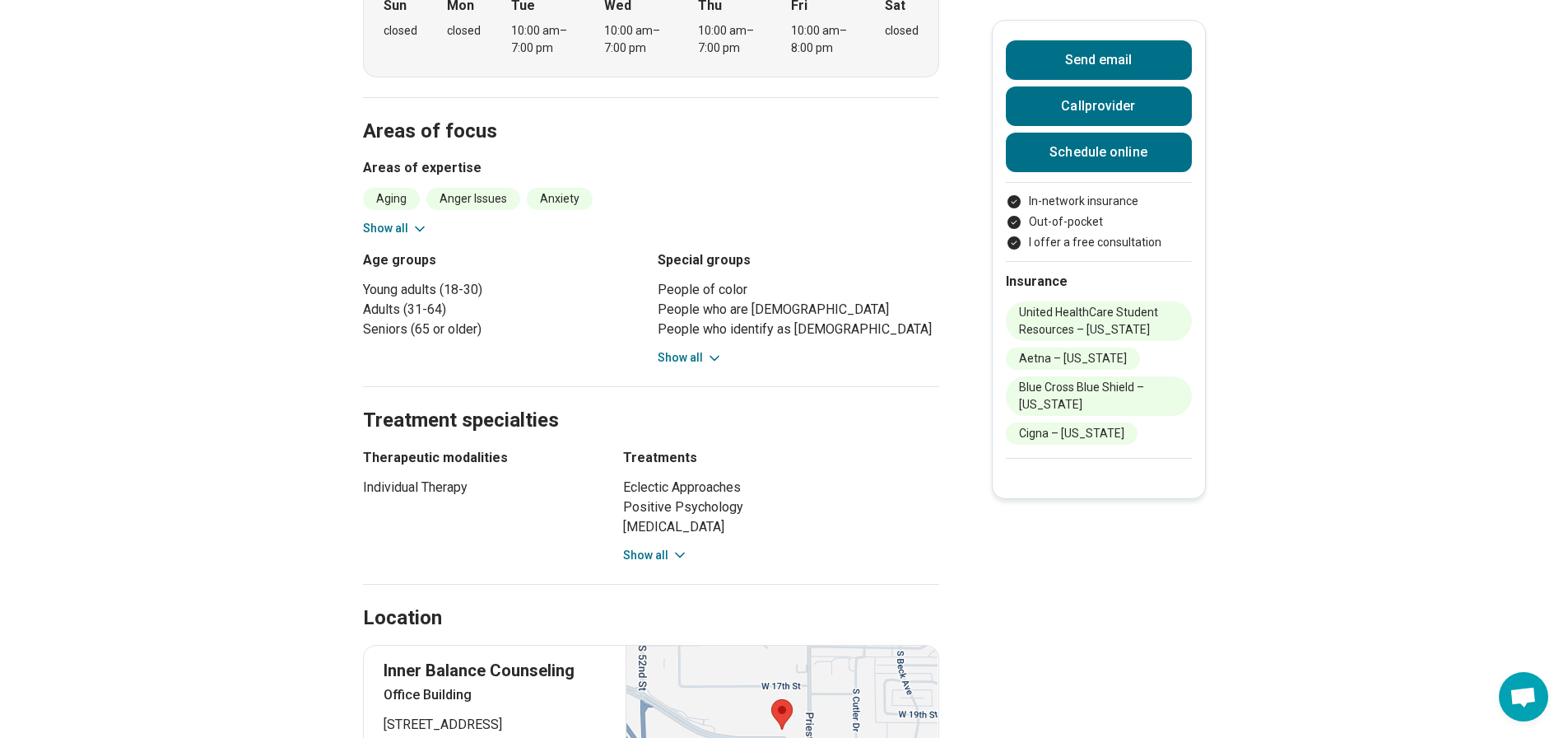
click at [646, 547] on button "Show all" at bounding box center [655, 556] width 65 height 17
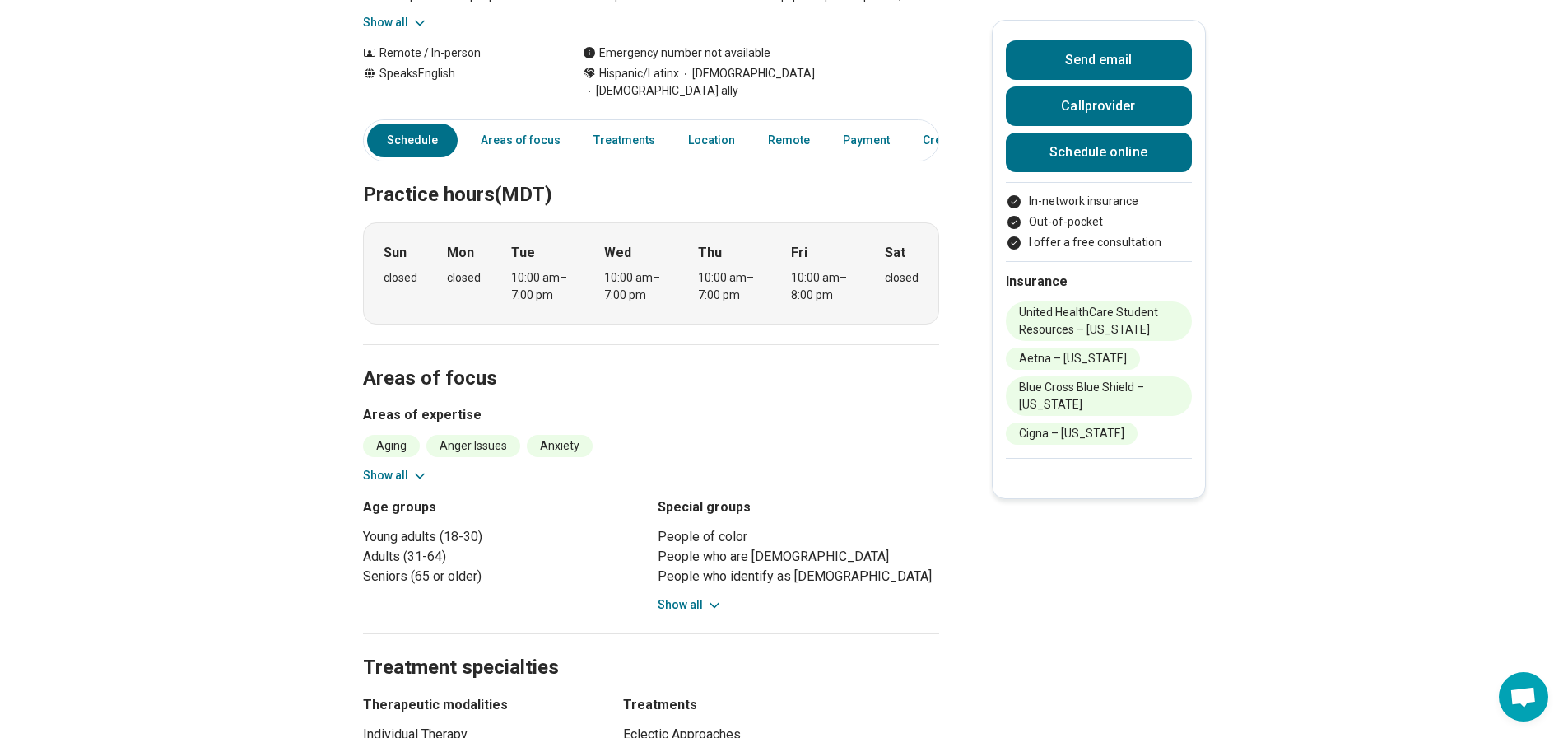
scroll to position [0, 0]
